Goal: Task Accomplishment & Management: Use online tool/utility

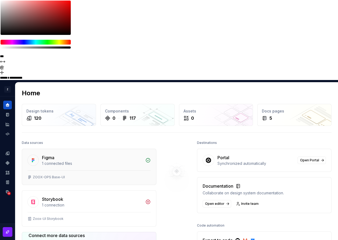
click at [70, 161] on div "1 connected files" at bounding box center [92, 163] width 100 height 5
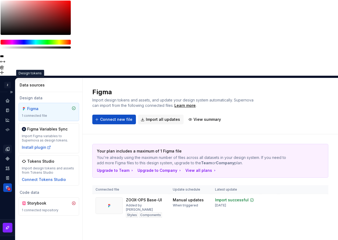
click at [7, 147] on icon "Design tokens" at bounding box center [7, 149] width 5 height 5
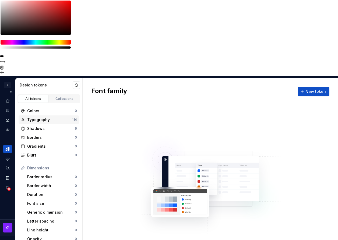
click at [47, 117] on div "Typography" at bounding box center [49, 119] width 45 height 5
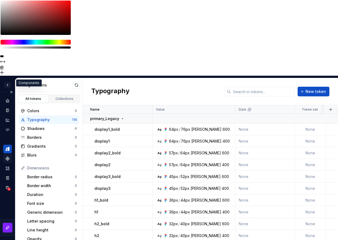
click at [7, 157] on icon "Components" at bounding box center [8, 159] width 4 height 4
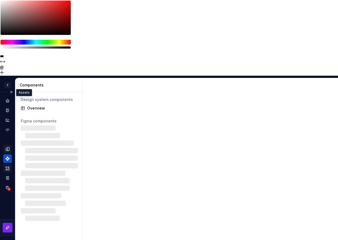
click at [7, 164] on div "Assets" at bounding box center [7, 168] width 9 height 9
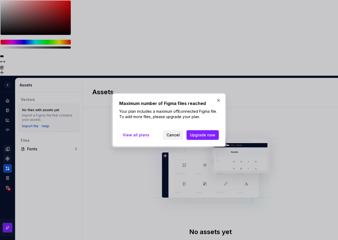
click at [177, 135] on span "Cancel" at bounding box center [172, 135] width 13 height 5
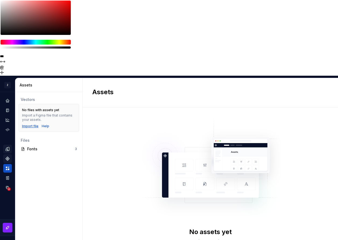
click at [29, 124] on div "Import file" at bounding box center [30, 126] width 16 height 4
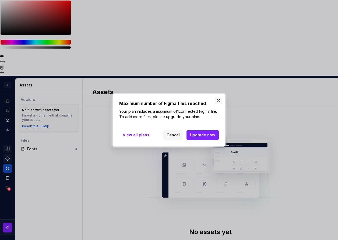
click at [219, 102] on button "button" at bounding box center [219, 101] width 8 height 8
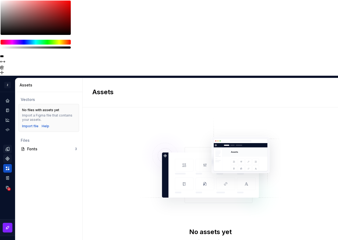
click at [23, 83] on div "Assets" at bounding box center [50, 85] width 61 height 5
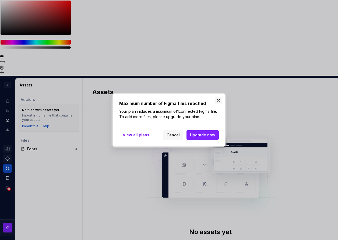
click at [217, 101] on button "button" at bounding box center [219, 101] width 8 height 8
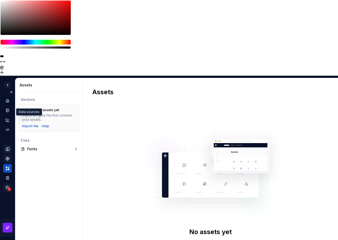
click at [9, 188] on circle "Data sources" at bounding box center [9, 190] width 4 height 4
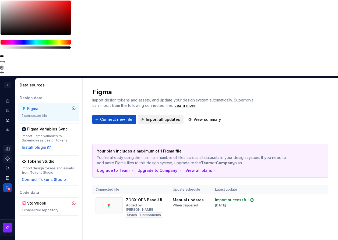
click at [157, 117] on span "Import all updates" at bounding box center [163, 119] width 34 height 5
click at [112, 115] on button "Connect new file" at bounding box center [114, 120] width 44 height 10
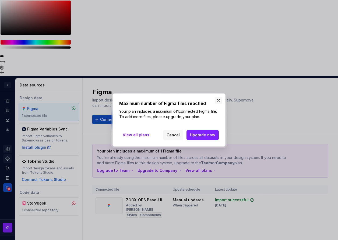
click at [219, 101] on button "button" at bounding box center [219, 101] width 8 height 8
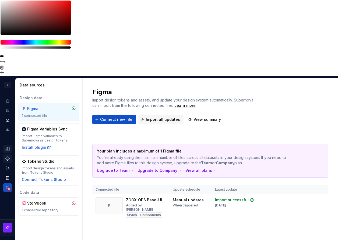
click at [54, 114] on div "1 connected file" at bounding box center [49, 116] width 54 height 4
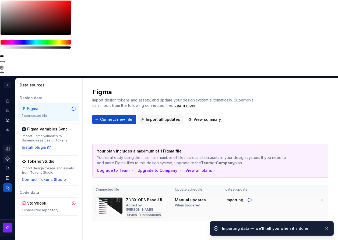
click at [206, 198] on div "Manual updates When triggered" at bounding box center [197, 203] width 44 height 10
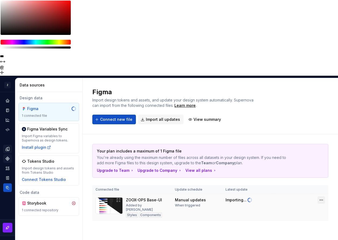
click at [320, 126] on html "**********" at bounding box center [169, 120] width 338 height 240
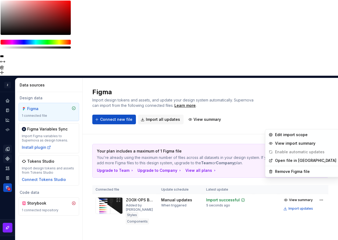
click at [218, 131] on html "**********" at bounding box center [169, 120] width 338 height 240
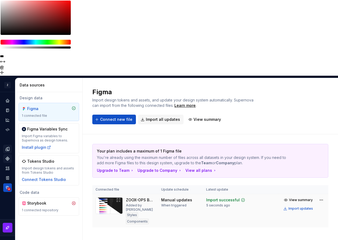
click at [230, 194] on td "Import successful 5 seconds ago" at bounding box center [228, 211] width 50 height 34
click at [5, 106] on div "Documentation" at bounding box center [7, 110] width 9 height 9
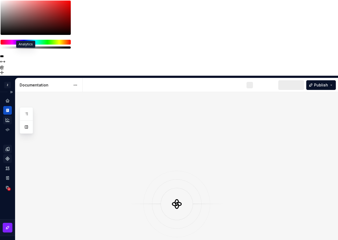
click at [6, 118] on icon "Analytics" at bounding box center [7, 120] width 5 height 5
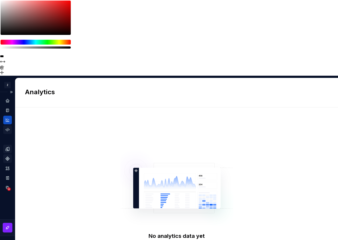
click at [7, 127] on icon "Code automation" at bounding box center [7, 129] width 5 height 5
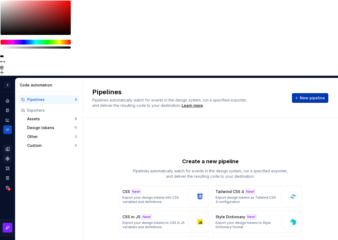
click at [308, 95] on span "New pipeline" at bounding box center [312, 97] width 25 height 5
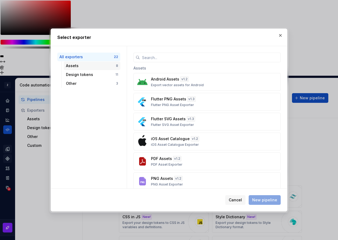
click at [80, 68] on div "Assets" at bounding box center [91, 65] width 50 height 5
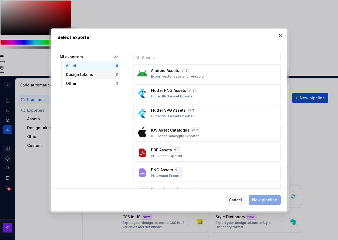
click at [87, 72] on div "Design tokens" at bounding box center [90, 74] width 49 height 5
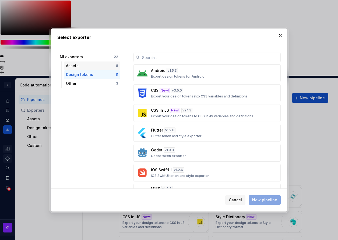
click at [80, 65] on div "Assets" at bounding box center [91, 65] width 50 height 5
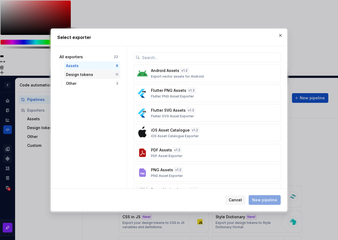
click at [83, 73] on div "Design tokens" at bounding box center [90, 74] width 49 height 5
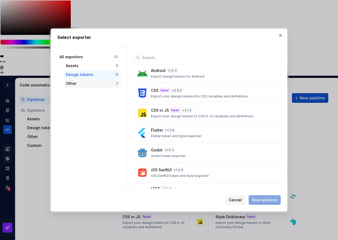
click at [79, 82] on div "Other" at bounding box center [91, 83] width 50 height 5
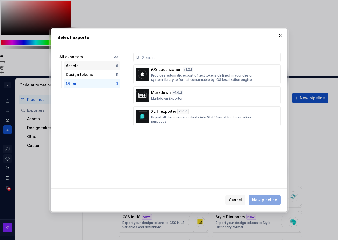
click at [80, 63] on div "Assets" at bounding box center [91, 65] width 50 height 5
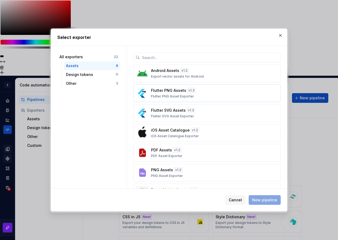
scroll to position [39, 0]
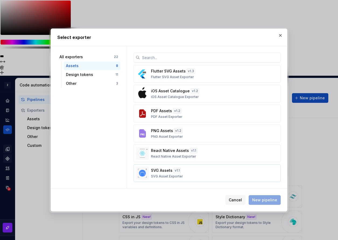
click at [205, 175] on div "SVG Assets v 1.1 SVG Asset Exporter" at bounding box center [205, 173] width 109 height 11
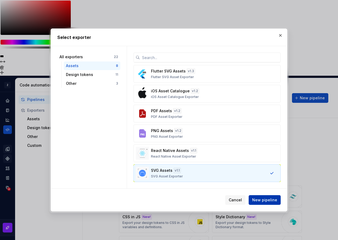
click at [265, 199] on span "New pipeline" at bounding box center [264, 200] width 25 height 5
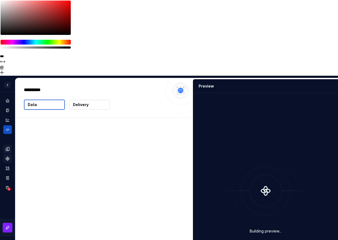
click at [262, 199] on div "Building preview..." at bounding box center [265, 196] width 138 height 199
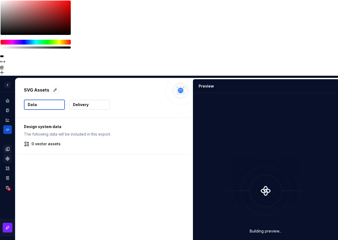
click at [45, 100] on button "Data" at bounding box center [44, 105] width 41 height 10
click at [87, 102] on p "Delivery" at bounding box center [81, 104] width 16 height 5
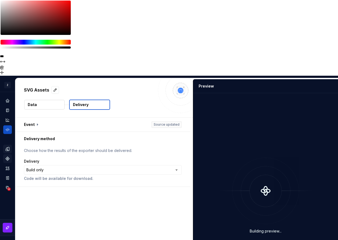
click at [43, 100] on button "Data" at bounding box center [44, 105] width 40 height 10
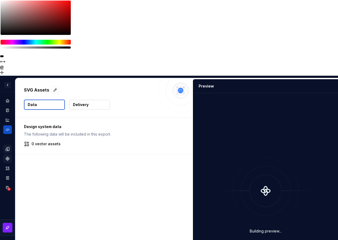
click at [47, 141] on p "0 vector assets" at bounding box center [45, 143] width 29 height 5
click at [80, 102] on p "Delivery" at bounding box center [81, 104] width 16 height 5
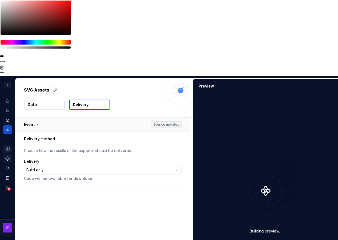
click at [165, 118] on button "button" at bounding box center [102, 125] width 175 height 14
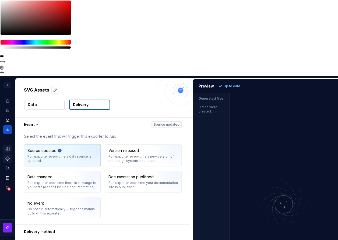
click at [97, 140] on img "button" at bounding box center [87, 158] width 34 height 36
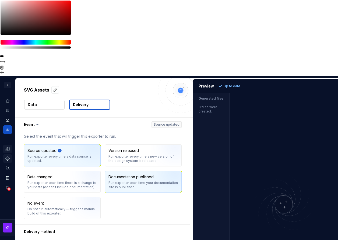
scroll to position [6, 0]
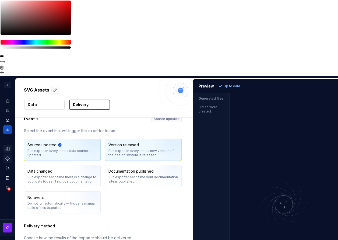
click at [153, 143] on div "Version released Run exporter every time a new version of the design system is …" at bounding box center [143, 150] width 70 height 15
click at [78, 134] on img "button" at bounding box center [87, 152] width 34 height 36
click at [130, 149] on div "Run exporter every time a new version of the design system is released." at bounding box center [143, 153] width 70 height 9
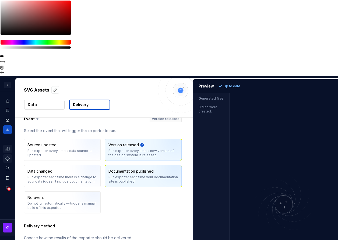
click at [133, 175] on div "Run exporter each time your documentation site is published." at bounding box center [143, 179] width 70 height 9
click at [131, 149] on div "Run exporter every time a new version of the design system is released." at bounding box center [143, 153] width 70 height 9
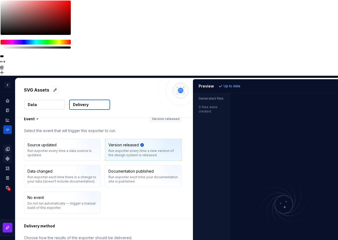
click at [123, 183] on html "**********" at bounding box center [169, 120] width 338 height 240
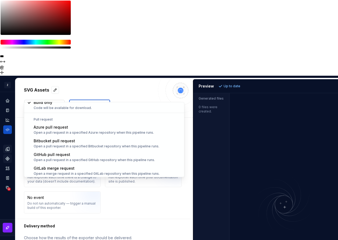
scroll to position [15, 0]
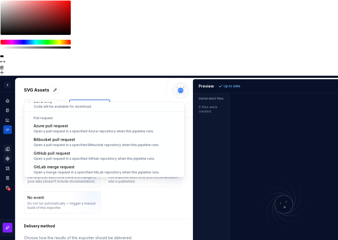
select select "******"
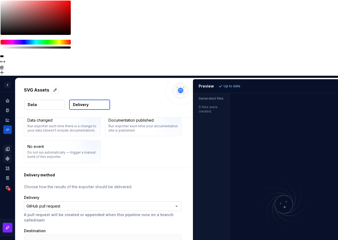
scroll to position [57, 0]
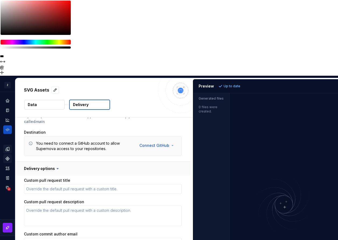
scroll to position [165, 0]
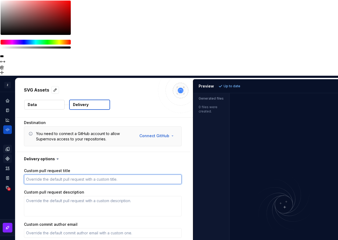
click at [99, 175] on textarea "Custom pull request title" at bounding box center [103, 180] width 158 height 10
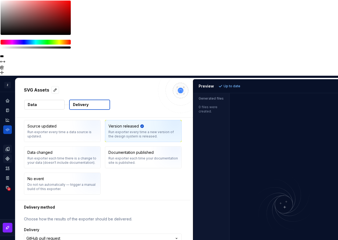
scroll to position [30, 0]
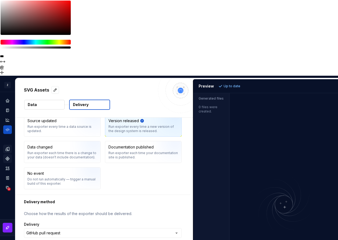
click at [150, 196] on html "**********" at bounding box center [169, 120] width 338 height 240
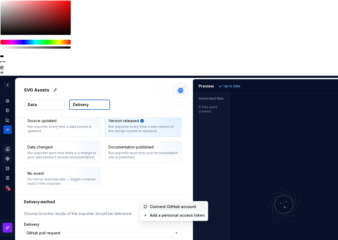
click at [156, 207] on span "Connect GitHub account" at bounding box center [177, 206] width 55 height 5
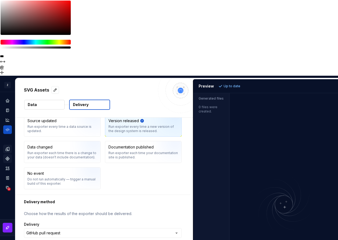
click at [151, 196] on html "**********" at bounding box center [169, 120] width 338 height 240
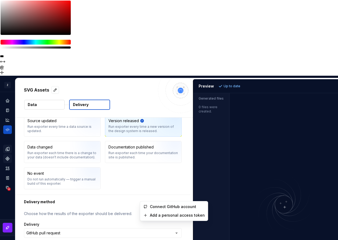
type textarea "*"
click at [189, 143] on html "**********" at bounding box center [169, 120] width 338 height 240
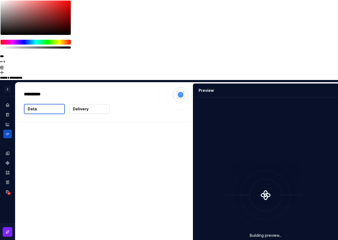
type textarea "*"
click at [87, 106] on p "Delivery" at bounding box center [81, 108] width 16 height 5
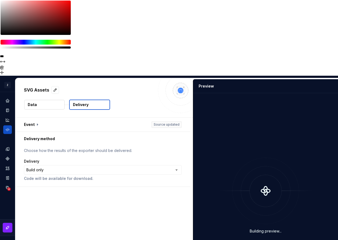
click at [87, 102] on p "Delivery" at bounding box center [81, 104] width 16 height 5
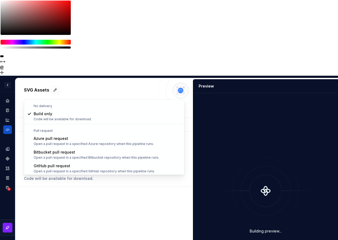
click at [122, 93] on html "**********" at bounding box center [169, 120] width 338 height 240
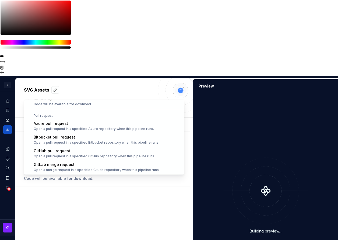
select select "******"
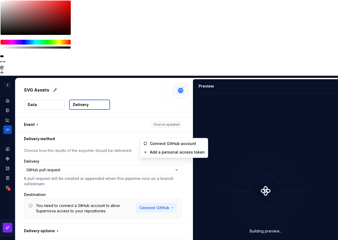
click at [147, 133] on html "**********" at bounding box center [169, 120] width 338 height 240
click at [154, 143] on span "Connect GitHub account" at bounding box center [177, 143] width 55 height 5
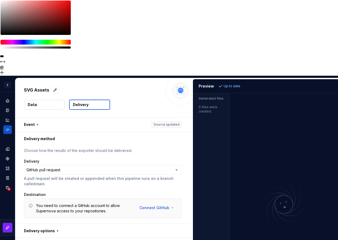
click at [231, 84] on p "Up to date" at bounding box center [231, 86] width 17 height 4
click at [44, 100] on button "Data" at bounding box center [44, 105] width 40 height 10
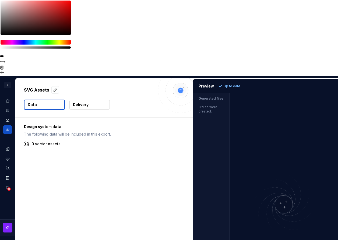
click at [44, 100] on button "Data" at bounding box center [44, 105] width 41 height 10
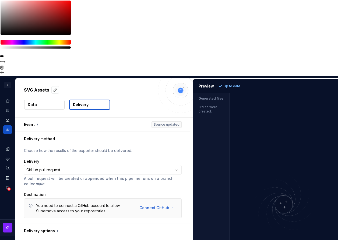
click at [113, 148] on p "Choose how the results of the exporter should be delivered." at bounding box center [103, 150] width 158 height 5
click at [72, 224] on button "button" at bounding box center [102, 231] width 175 height 14
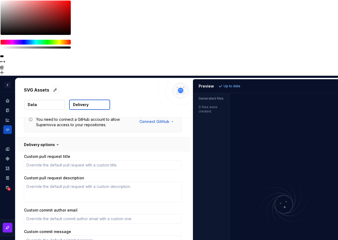
scroll to position [91, 0]
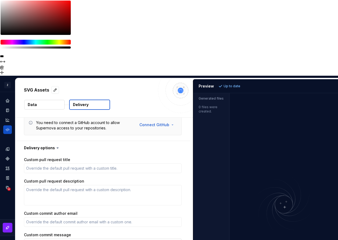
scroll to position [83, 0]
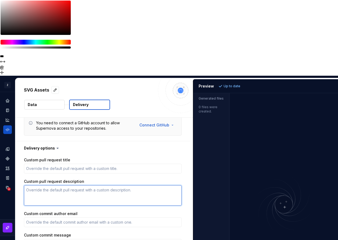
click at [121, 186] on textarea "Custom pull request description" at bounding box center [103, 196] width 158 height 20
type textarea "*"
type textarea "f"
type textarea "*"
type textarea "fd"
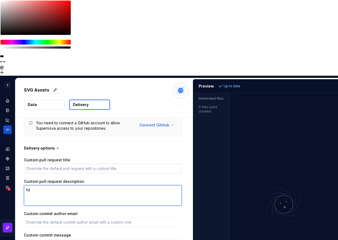
type textarea "*"
type textarea "fds"
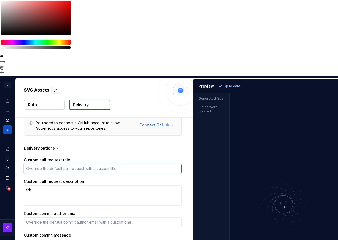
click at [113, 164] on textarea "Custom pull request title" at bounding box center [103, 169] width 158 height 10
type textarea "*"
type textarea "f"
type textarea "*"
type textarea "fds"
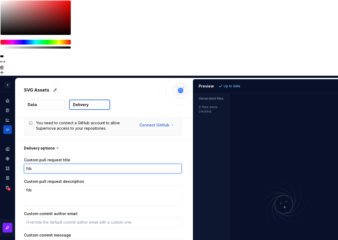
type textarea "*"
type textarea "fdsf"
type textarea "*"
type textarea "fdsf"
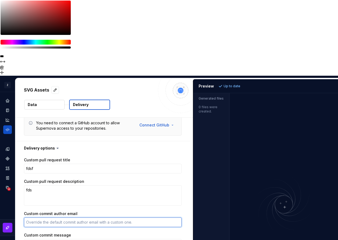
click at [100, 218] on textarea "Custom commit author email" at bounding box center [103, 223] width 158 height 10
type textarea "*"
type textarea "f"
type textarea "*"
type textarea "fd"
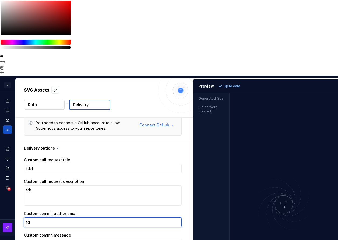
type textarea "*"
type textarea "fdsf"
type textarea "*"
type textarea "fdsfd"
type textarea "*"
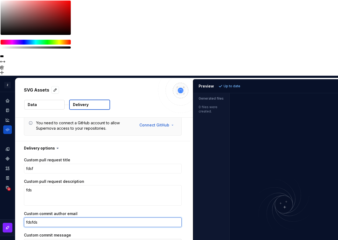
type textarea "fdsfdsf"
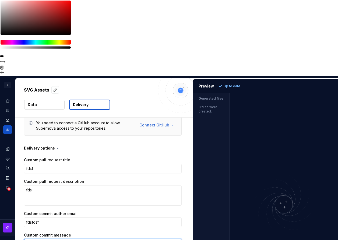
type textarea "*"
type textarea "d"
type textarea "*"
type textarea "ds"
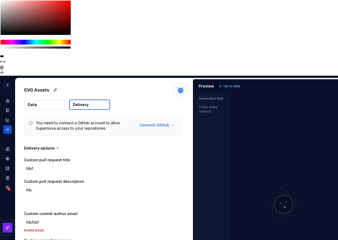
type textarea "*"
type textarea "fds"
type textarea "*"
type textarea "fds"
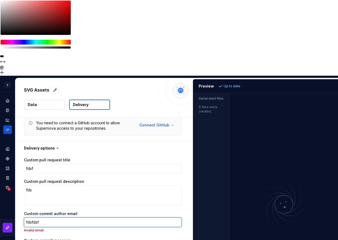
click at [88, 218] on textarea "fdsfdsf" at bounding box center [103, 223] width 158 height 10
type textarea "*"
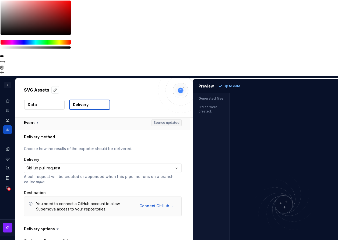
scroll to position [0, 0]
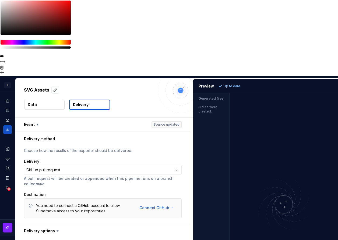
type textarea "*"
